Goal: Find specific page/section: Find specific page/section

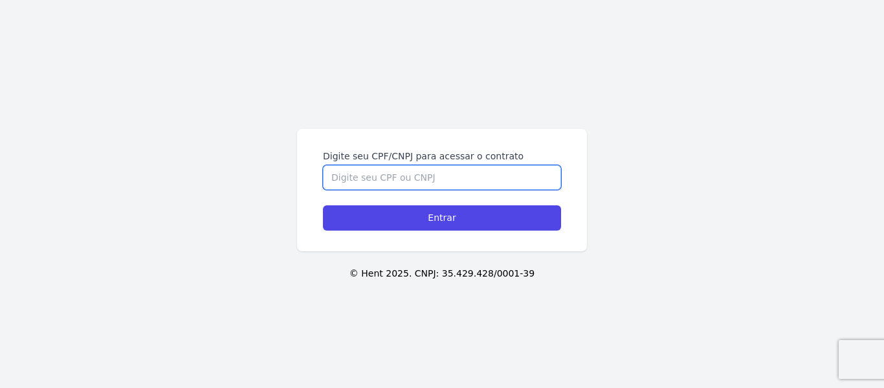
click at [453, 176] on input "Digite seu CPF/CNPJ para acessar o contrato" at bounding box center [442, 177] width 238 height 25
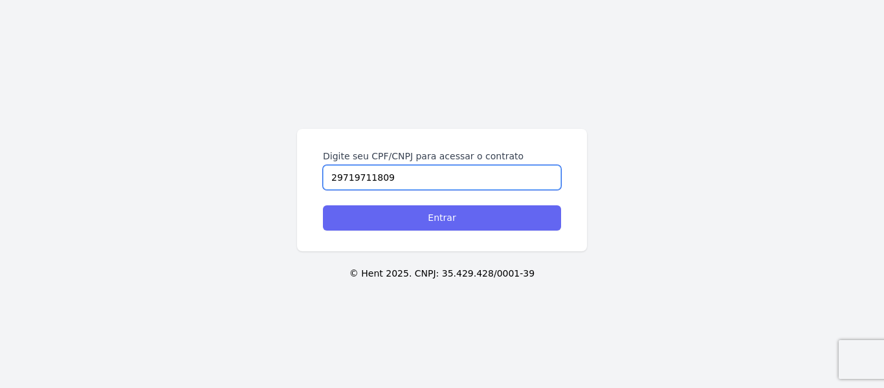
type input "29719711809"
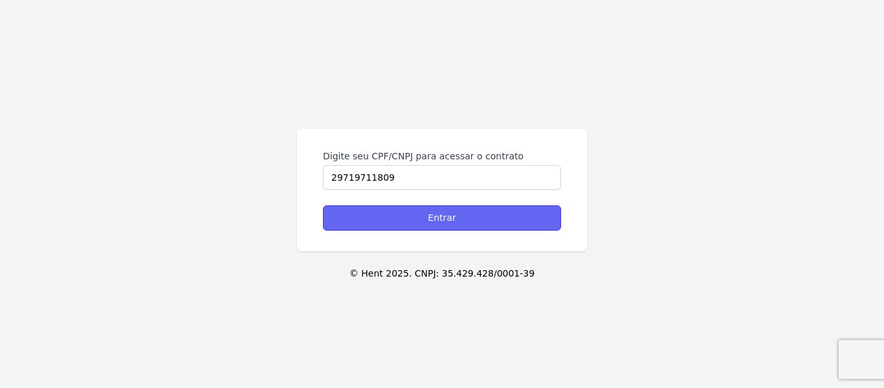
click at [445, 217] on input "Entrar" at bounding box center [442, 217] width 238 height 25
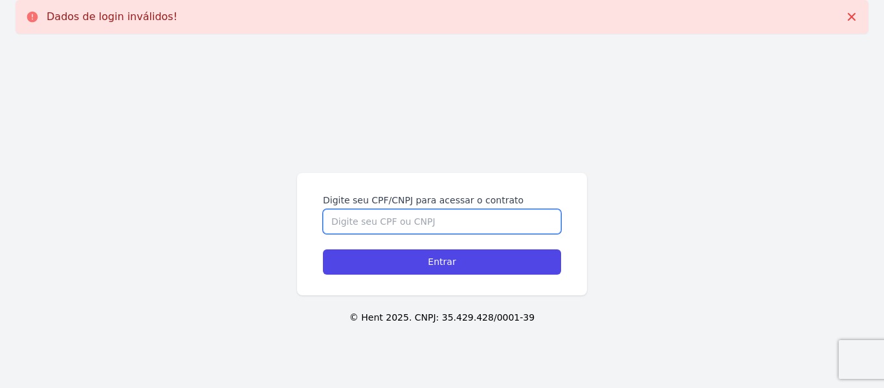
click at [434, 221] on input "Digite seu CPF/CNPJ para acessar o contrato" at bounding box center [442, 221] width 238 height 25
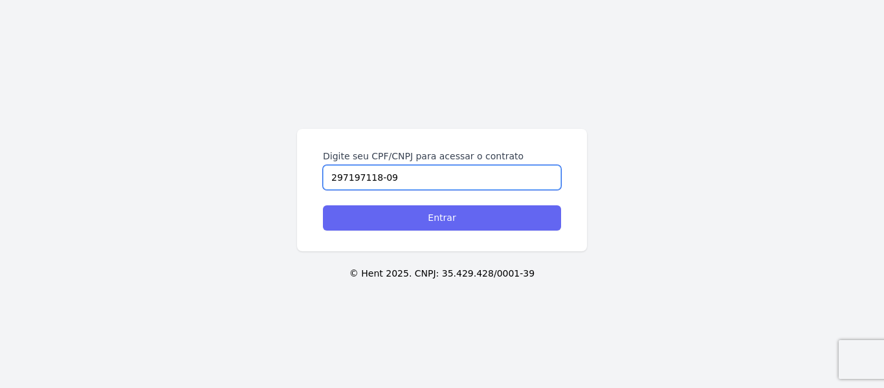
type input "297197118-09"
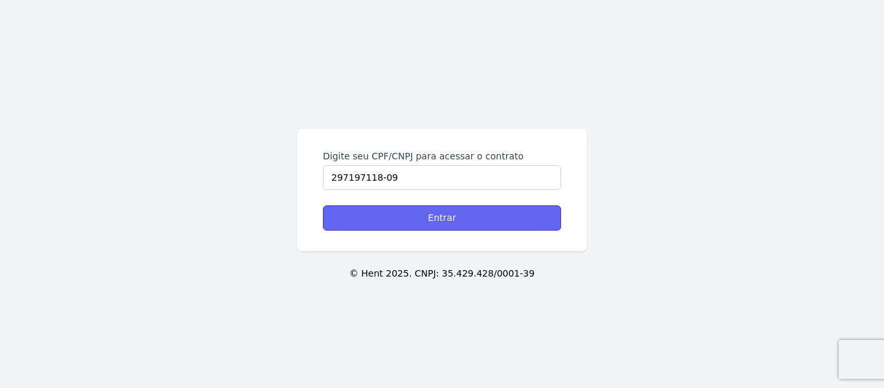
click at [441, 222] on input "Entrar" at bounding box center [442, 217] width 238 height 25
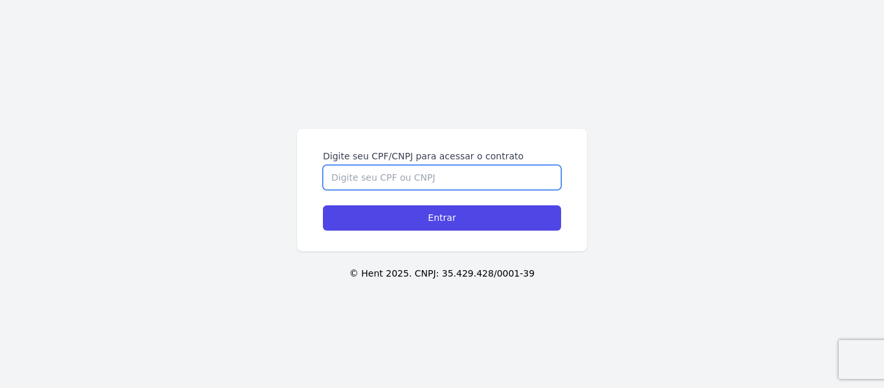
click at [368, 175] on input "Digite seu CPF/CNPJ para acessar o contrato" at bounding box center [442, 177] width 238 height 25
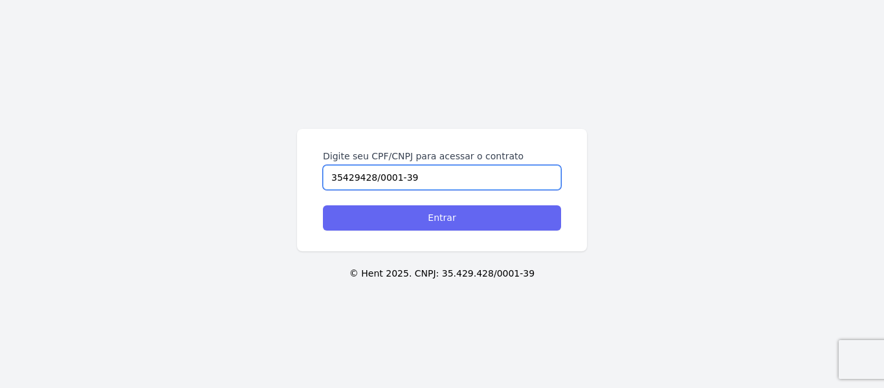
type input "35429428/0001-39"
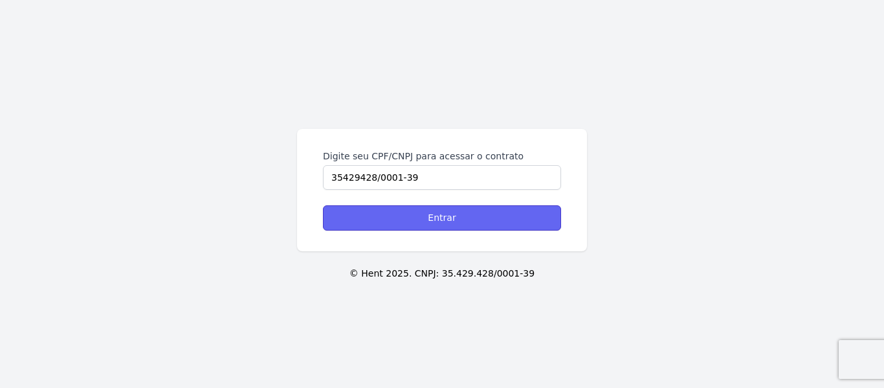
click at [414, 221] on input "Entrar" at bounding box center [442, 217] width 238 height 25
